Goal: Task Accomplishment & Management: Manage account settings

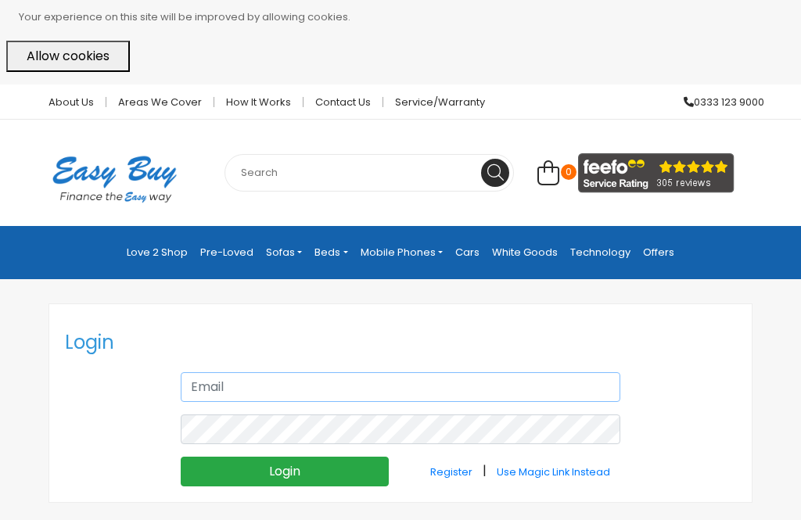
click at [300, 377] on input "text" at bounding box center [401, 387] width 440 height 30
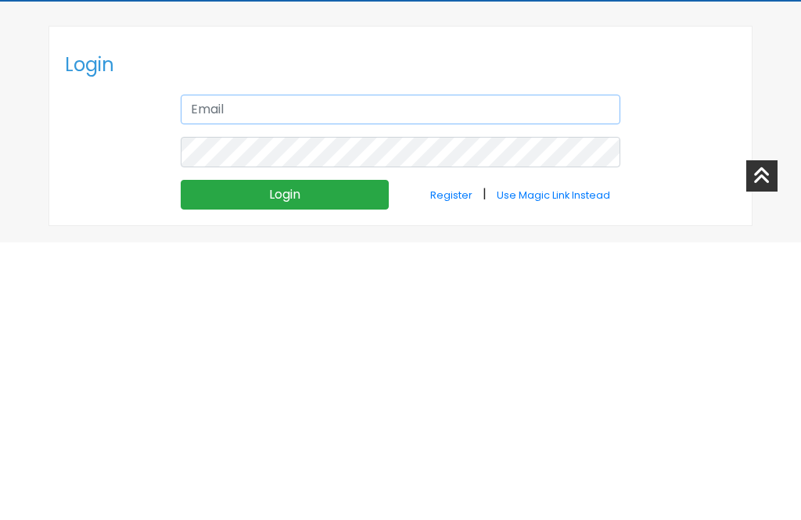
click at [314, 372] on input "text" at bounding box center [401, 387] width 440 height 30
click at [213, 372] on input "text" at bounding box center [401, 387] width 440 height 30
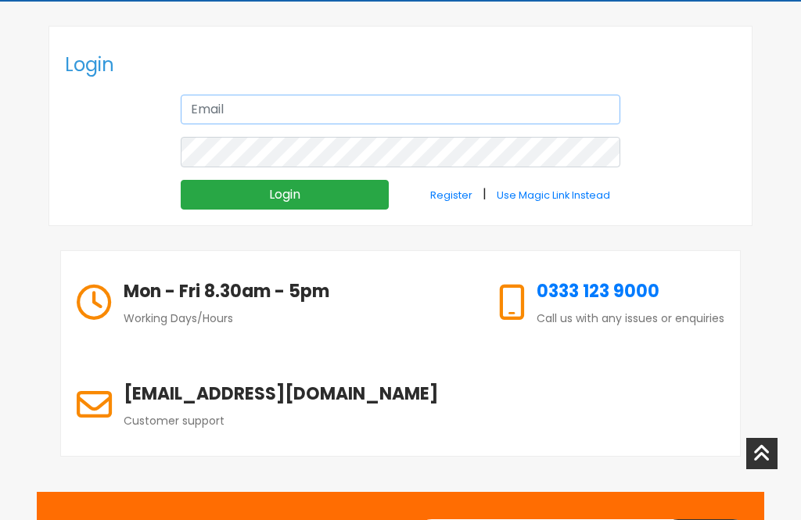
type input "956"
click at [206, 196] on input "Login" at bounding box center [285, 195] width 208 height 30
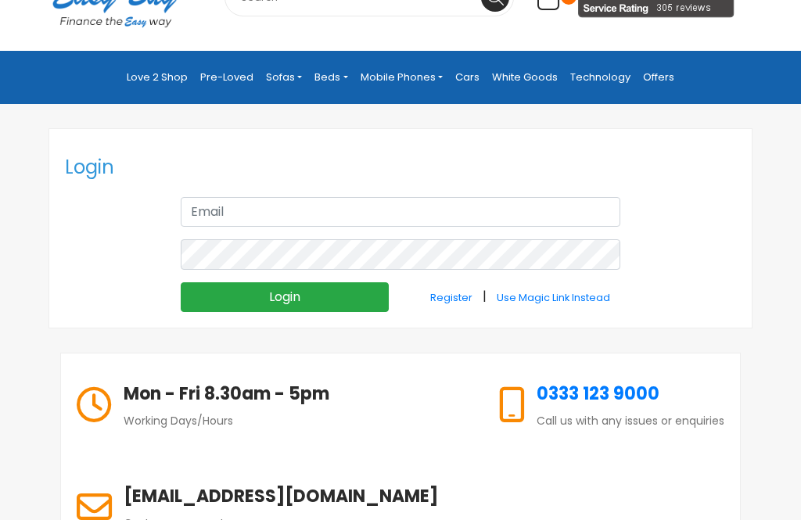
scroll to position [180, 0]
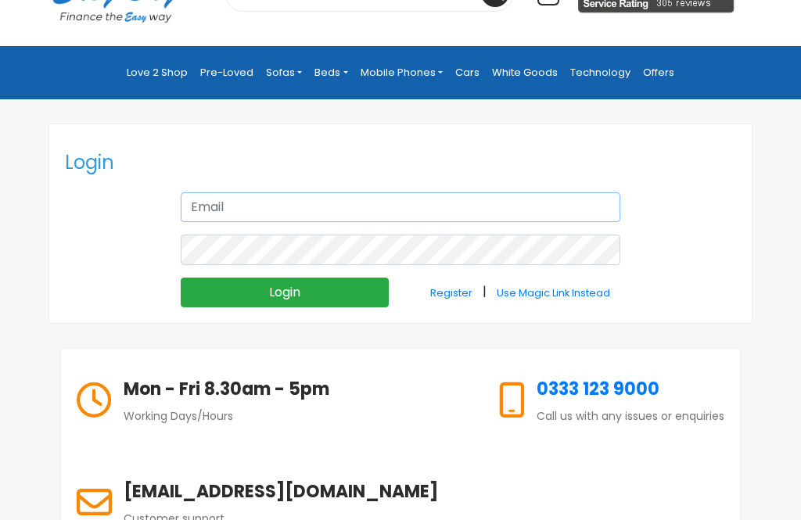
click at [204, 203] on input "text" at bounding box center [401, 207] width 440 height 30
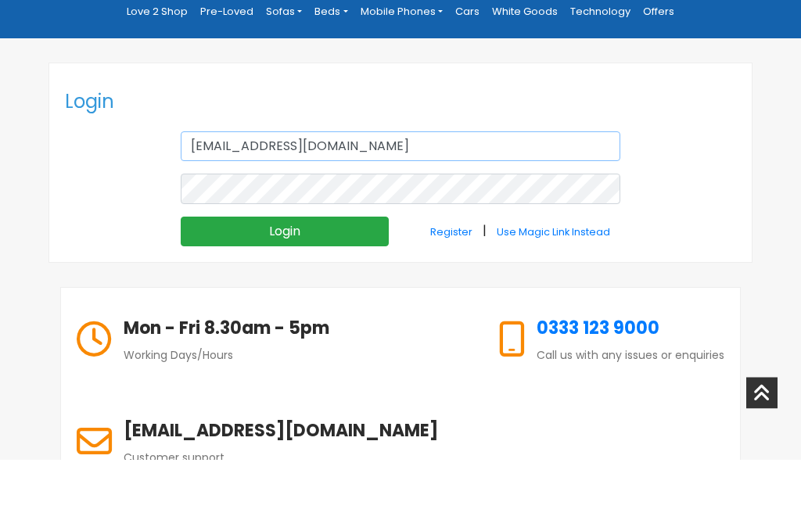
type input "bettschristine230@gmail.com"
click at [210, 278] on input "Login" at bounding box center [285, 293] width 208 height 30
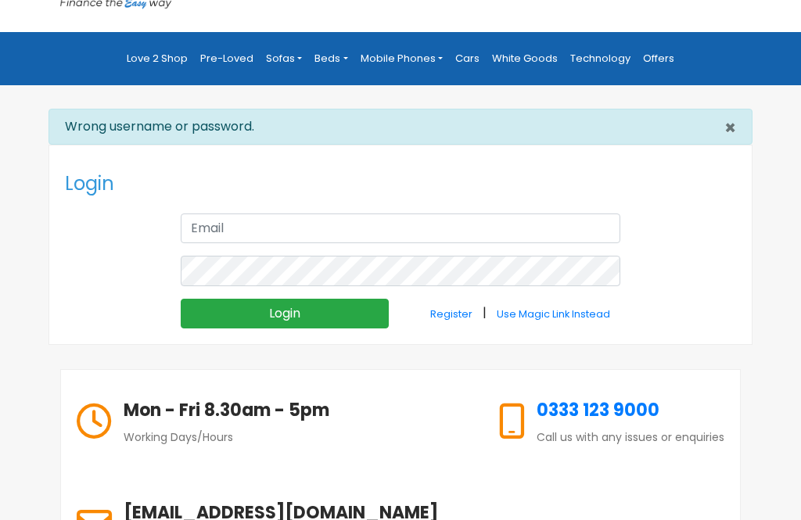
scroll to position [197, 0]
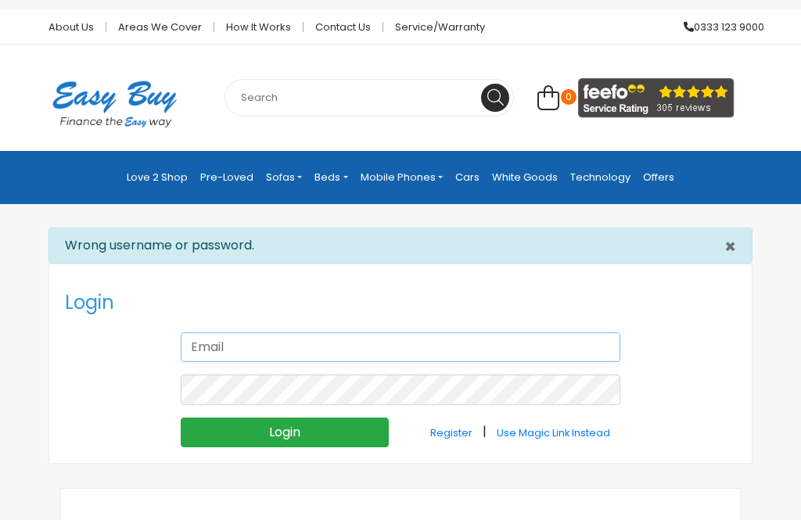
click at [192, 341] on input "text" at bounding box center [401, 348] width 440 height 30
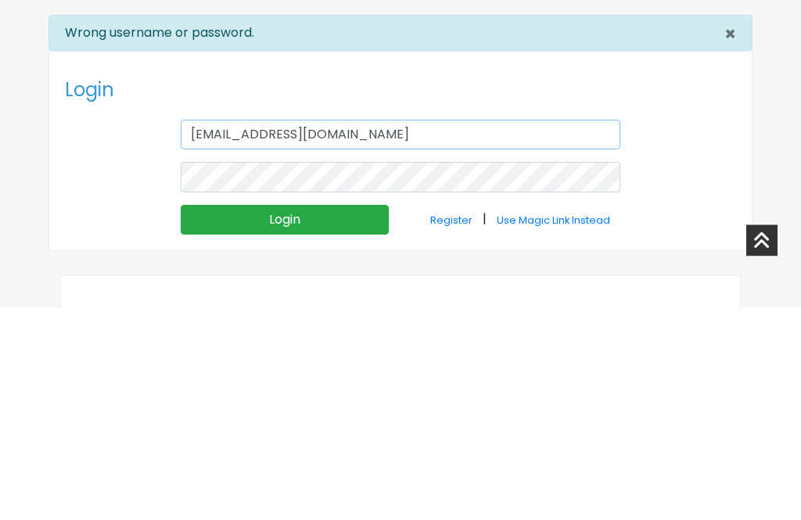
type input "chrisbetts265@gmail.com"
click at [210, 419] on input "Login" at bounding box center [285, 434] width 208 height 30
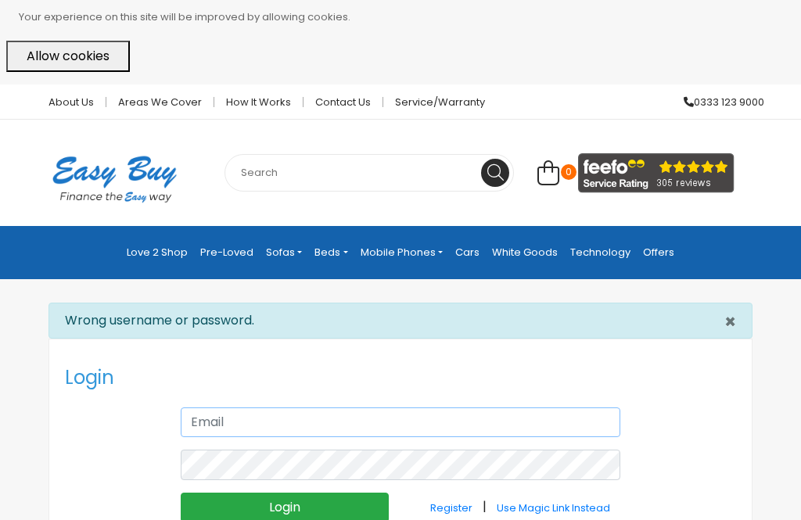
click at [566, 422] on input "text" at bounding box center [401, 423] width 440 height 30
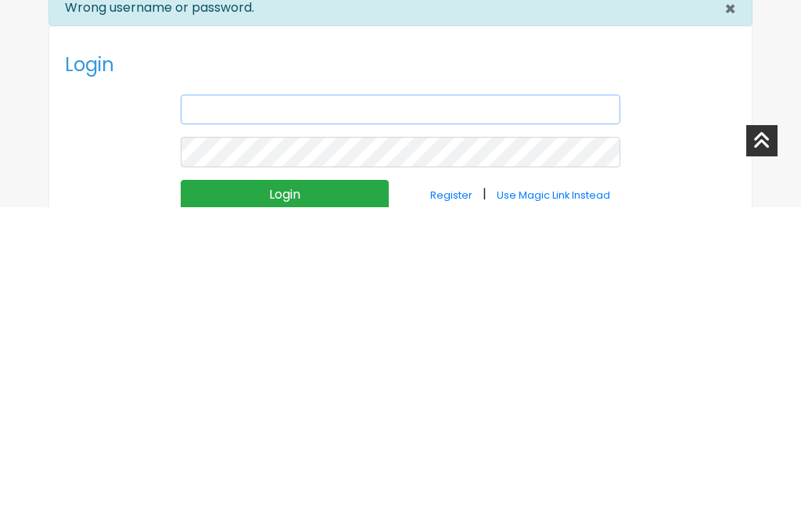
type input "g"
